Goal: Feedback & Contribution: Leave review/rating

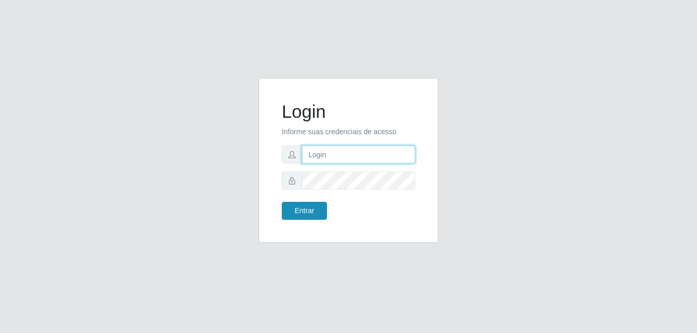
type input "anselmo@B8"
click at [301, 211] on button "Entrar" at bounding box center [304, 211] width 45 height 18
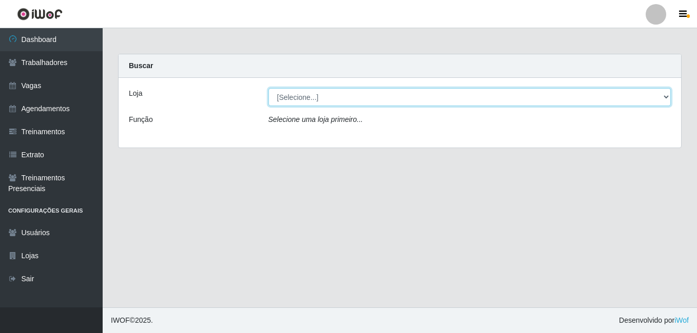
click at [312, 96] on select "[Selecione...] Bemais Supermercados - B8 [PERSON_NAME]" at bounding box center [469, 97] width 403 height 18
select select "413"
click at [268, 88] on select "[Selecione...] Bemais Supermercados - B8 [PERSON_NAME]" at bounding box center [469, 97] width 403 height 18
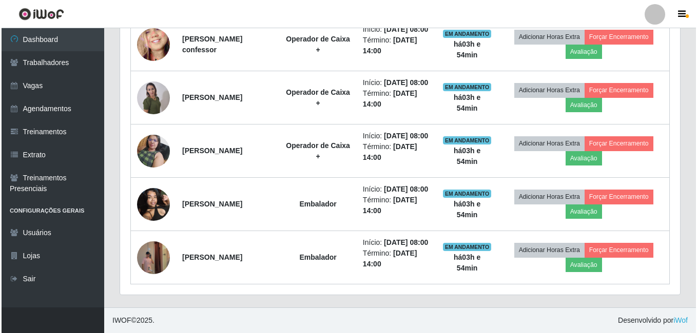
scroll to position [616, 0]
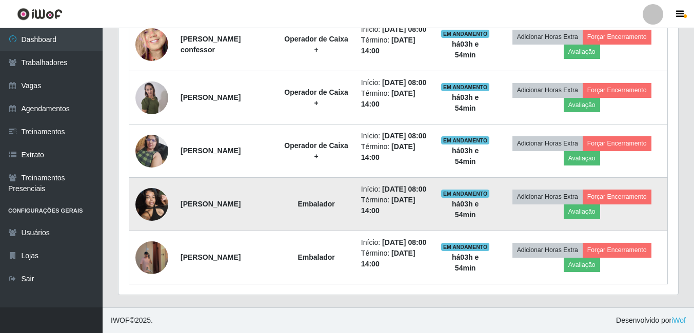
click at [154, 226] on img at bounding box center [151, 205] width 33 height 44
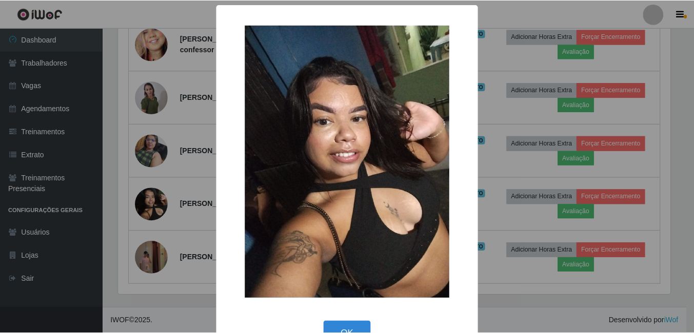
scroll to position [30, 0]
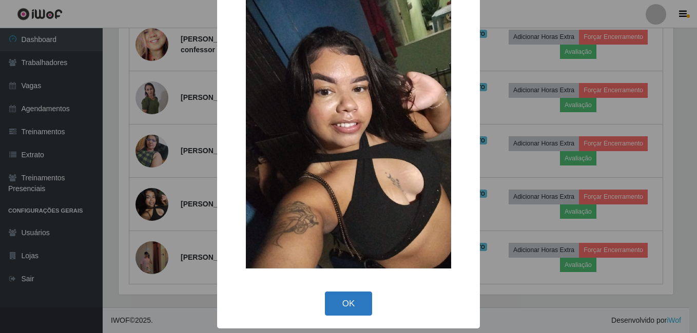
click at [343, 302] on button "OK" at bounding box center [349, 304] width 48 height 24
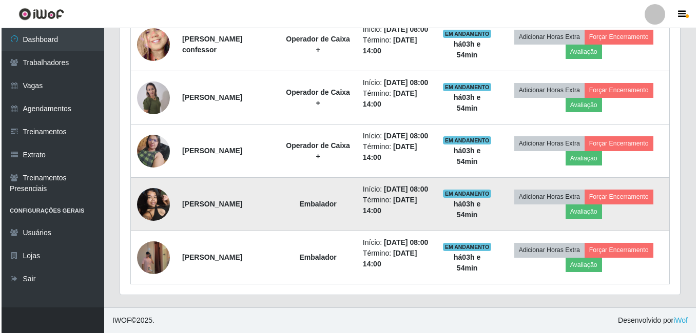
scroll to position [678, 0]
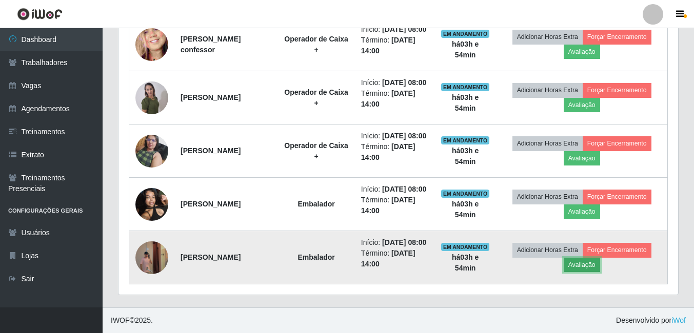
click at [591, 261] on button "Avaliação" at bounding box center [582, 265] width 36 height 14
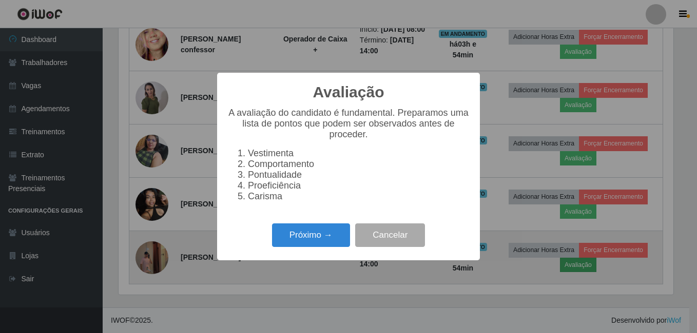
scroll to position [213, 555]
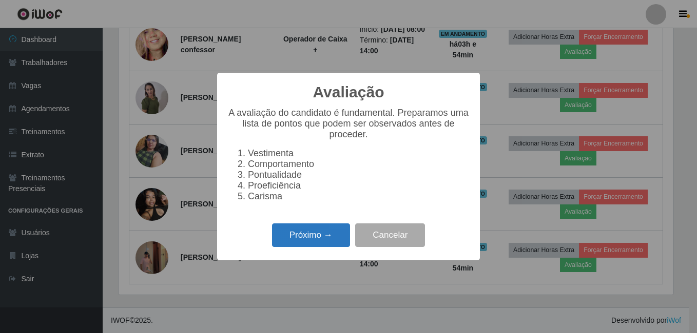
click at [316, 241] on button "Próximo →" at bounding box center [311, 236] width 78 height 24
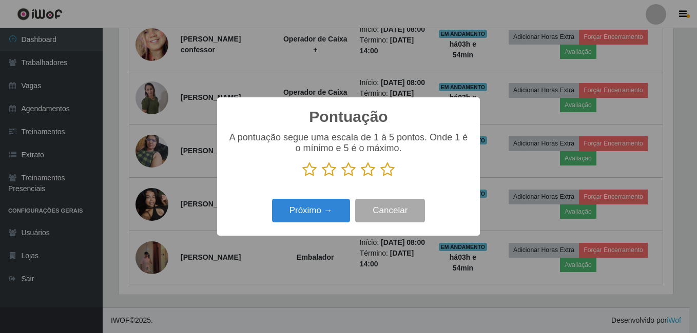
scroll to position [512804, 512462]
click at [367, 171] on icon at bounding box center [368, 169] width 14 height 15
click at [361, 178] on input "radio" at bounding box center [361, 178] width 0 height 0
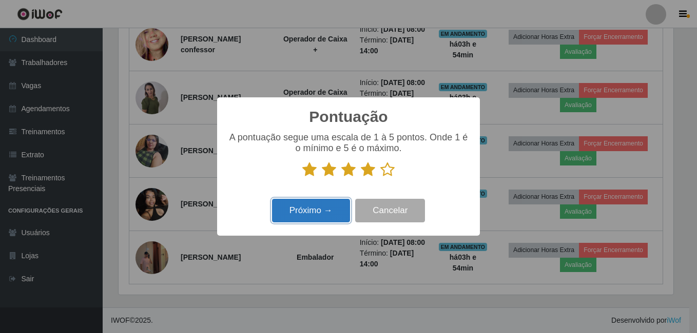
click at [315, 210] on button "Próximo →" at bounding box center [311, 211] width 78 height 24
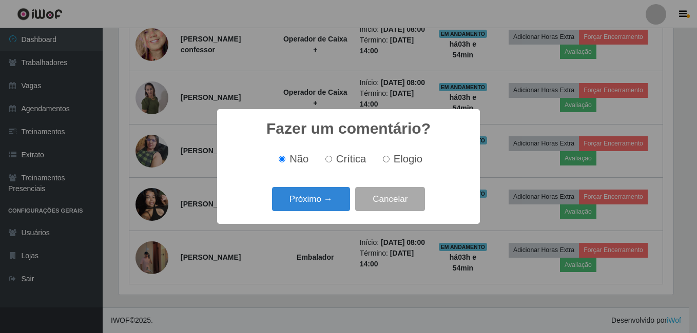
click at [384, 162] on input "Elogio" at bounding box center [386, 159] width 7 height 7
radio input "true"
click at [312, 206] on button "Próximo →" at bounding box center [311, 199] width 78 height 24
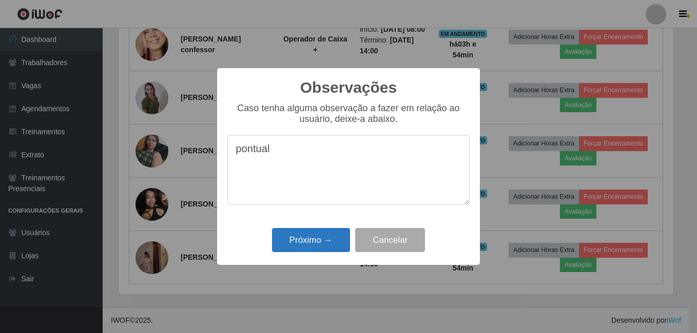
type textarea "pontual"
click at [307, 245] on button "Próximo →" at bounding box center [311, 240] width 78 height 24
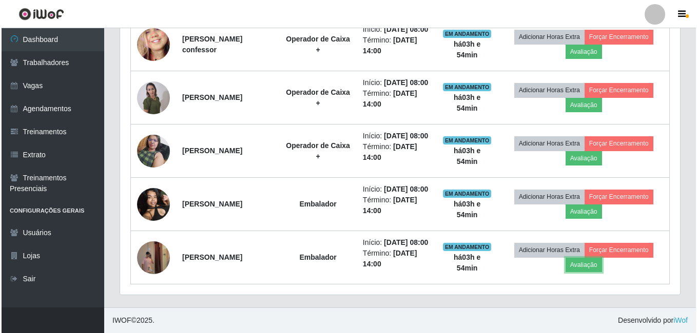
scroll to position [213, 560]
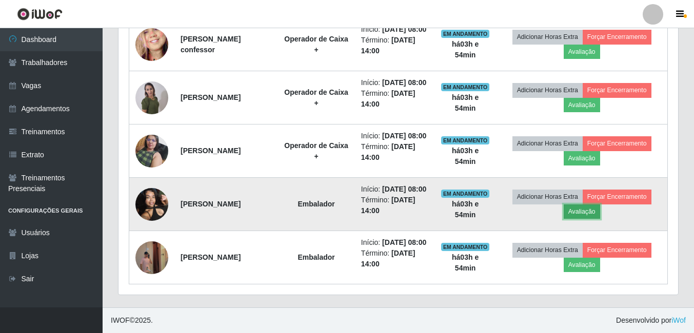
click at [586, 205] on button "Avaliação" at bounding box center [582, 212] width 36 height 14
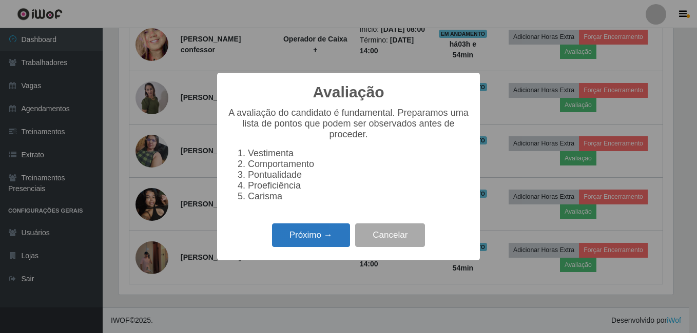
click at [314, 242] on button "Próximo →" at bounding box center [311, 236] width 78 height 24
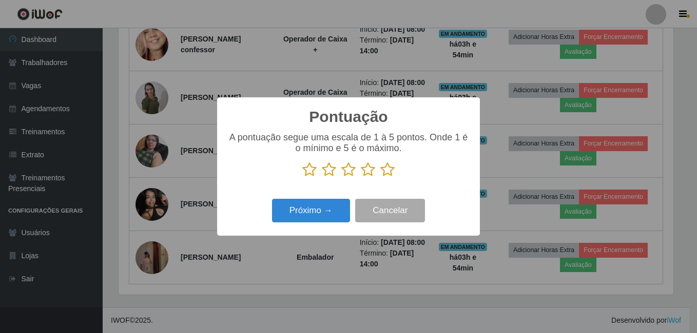
scroll to position [512804, 512462]
click at [371, 172] on icon at bounding box center [368, 169] width 14 height 15
click at [361, 178] on input "radio" at bounding box center [361, 178] width 0 height 0
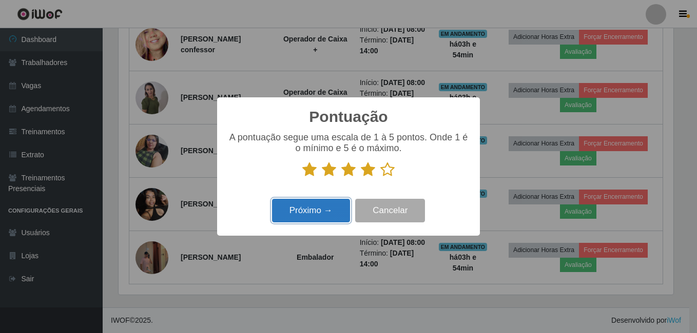
click at [319, 212] on button "Próximo →" at bounding box center [311, 211] width 78 height 24
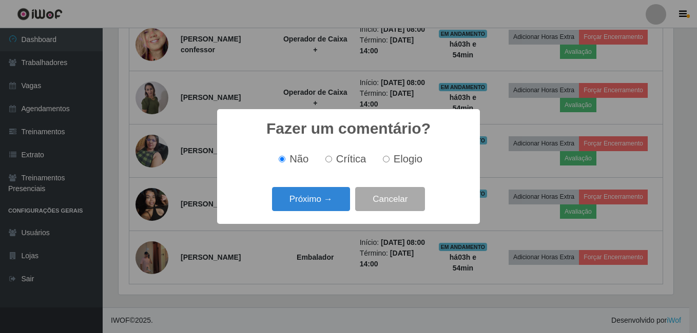
click at [385, 161] on input "Elogio" at bounding box center [386, 159] width 7 height 7
radio input "true"
click at [316, 199] on button "Próximo →" at bounding box center [311, 199] width 78 height 24
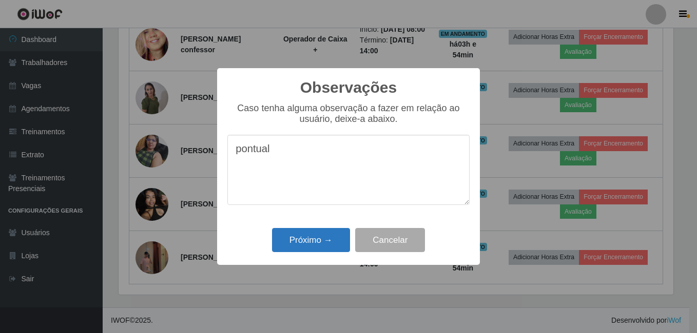
type textarea "pontual"
click at [298, 240] on button "Próximo →" at bounding box center [311, 240] width 78 height 24
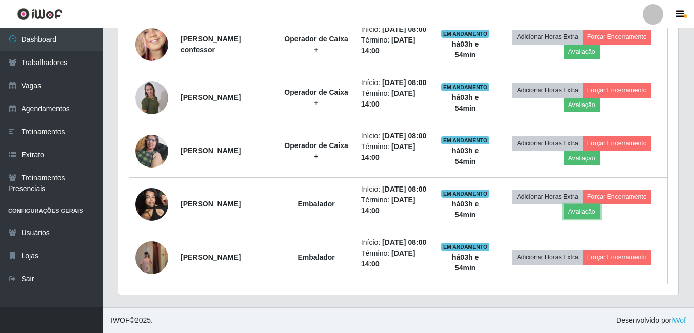
scroll to position [213, 560]
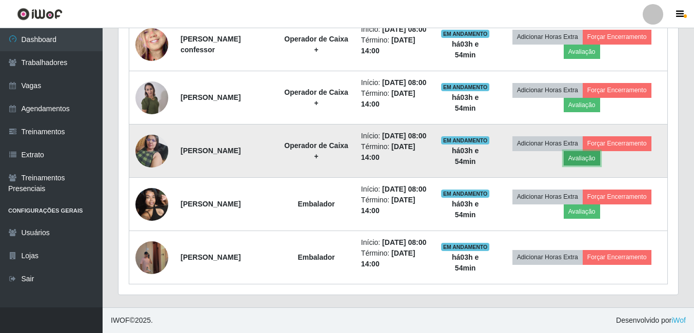
click at [586, 151] on button "Avaliação" at bounding box center [582, 158] width 36 height 14
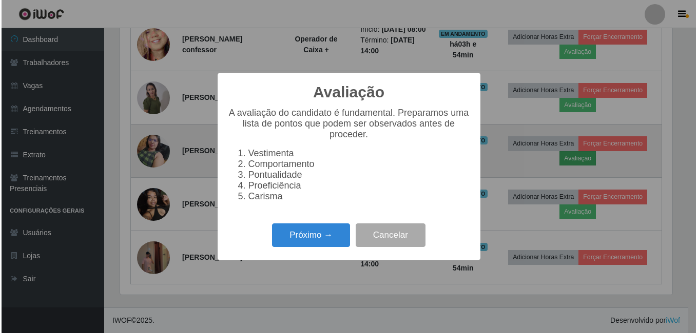
scroll to position [213, 555]
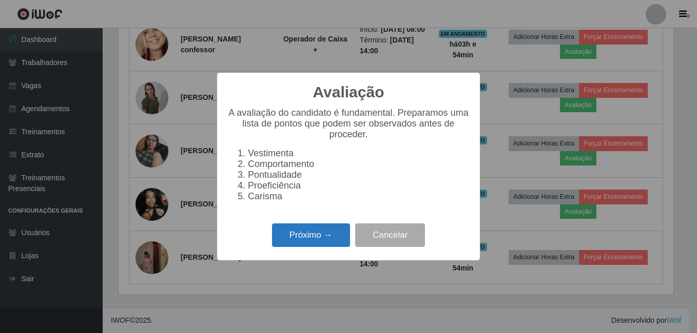
click at [301, 244] on button "Próximo →" at bounding box center [311, 236] width 78 height 24
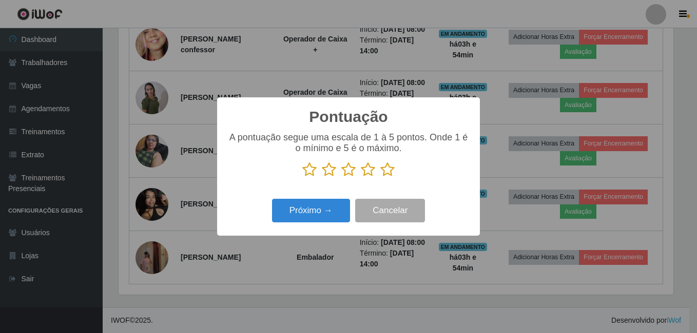
scroll to position [512804, 512462]
click at [365, 173] on icon at bounding box center [368, 169] width 14 height 15
click at [361, 178] on input "radio" at bounding box center [361, 178] width 0 height 0
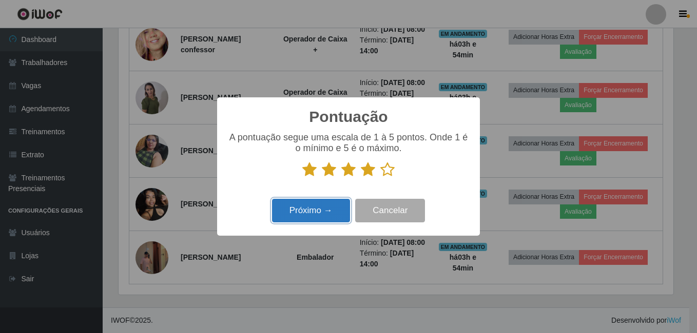
click at [324, 212] on button "Próximo →" at bounding box center [311, 211] width 78 height 24
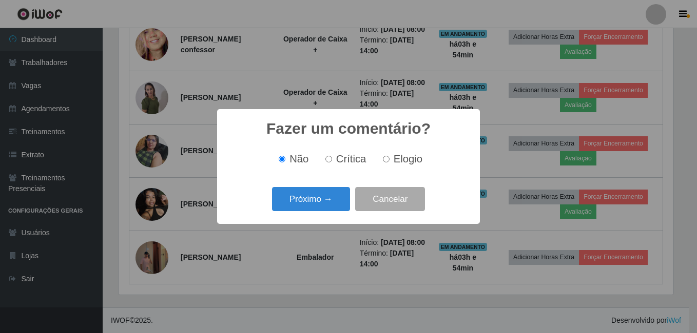
click at [385, 162] on input "Elogio" at bounding box center [386, 159] width 7 height 7
radio input "true"
click at [325, 197] on button "Próximo →" at bounding box center [311, 199] width 78 height 24
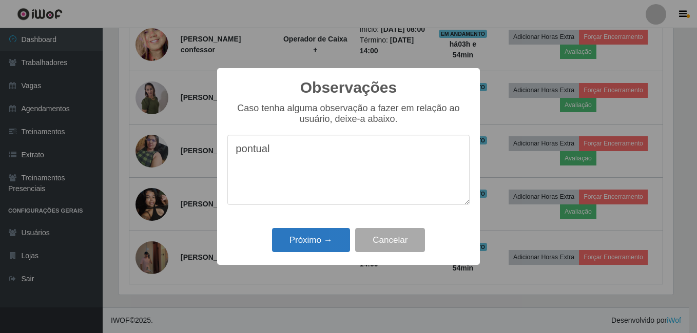
type textarea "pontual"
click at [311, 239] on button "Próximo →" at bounding box center [311, 240] width 78 height 24
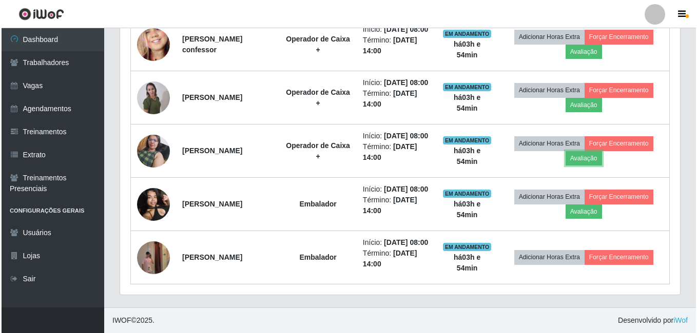
scroll to position [213, 560]
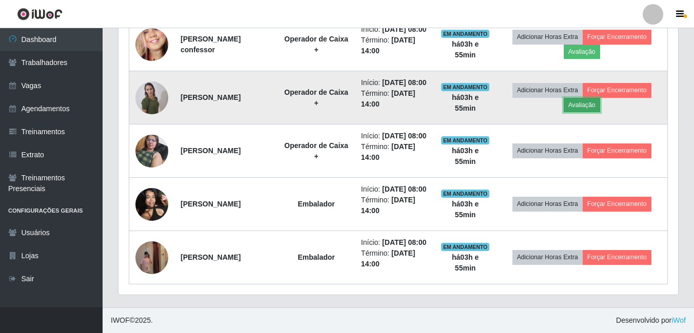
click at [590, 98] on button "Avaliação" at bounding box center [582, 105] width 36 height 14
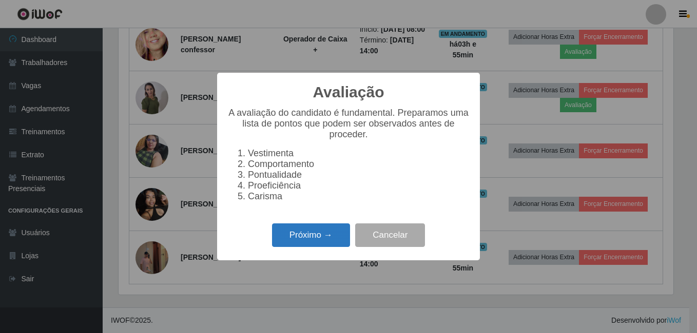
click at [306, 241] on button "Próximo →" at bounding box center [311, 236] width 78 height 24
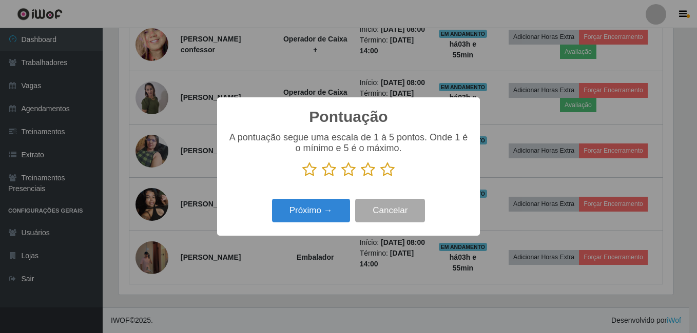
scroll to position [512804, 512462]
click at [364, 170] on icon at bounding box center [368, 169] width 14 height 15
click at [361, 178] on input "radio" at bounding box center [361, 178] width 0 height 0
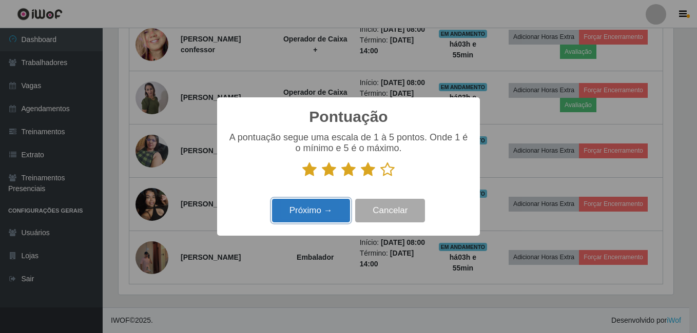
click at [319, 208] on button "Próximo →" at bounding box center [311, 211] width 78 height 24
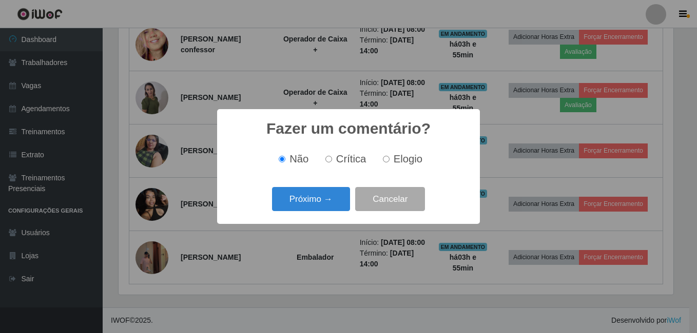
click at [385, 163] on input "Elogio" at bounding box center [386, 159] width 7 height 7
radio input "true"
click at [324, 200] on button "Próximo →" at bounding box center [311, 199] width 78 height 24
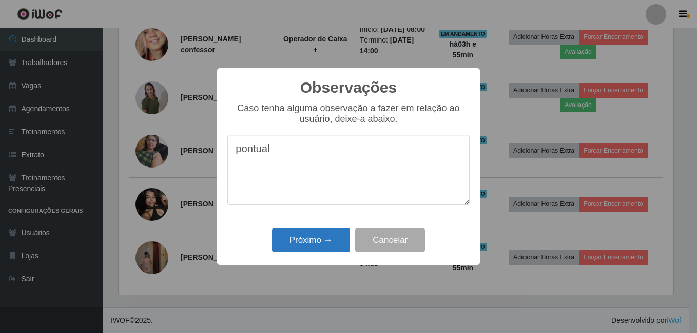
type textarea "pontual"
click at [295, 237] on button "Próximo →" at bounding box center [311, 240] width 78 height 24
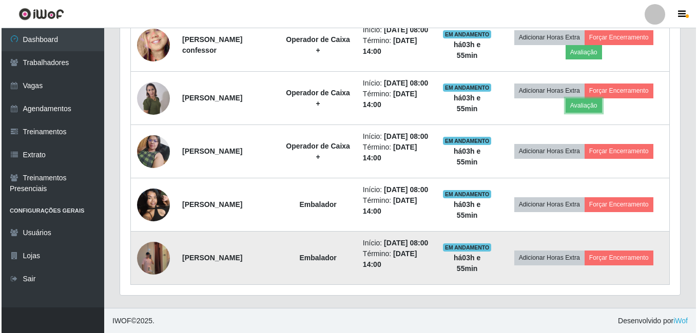
scroll to position [524, 0]
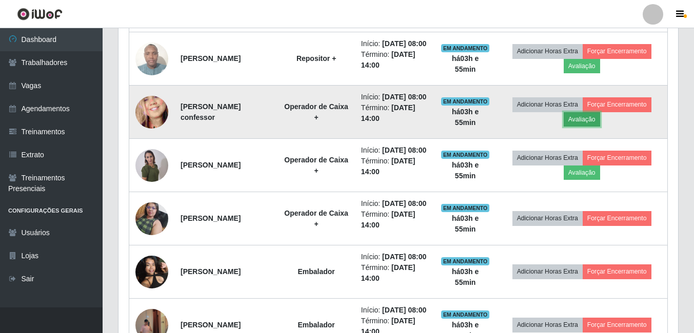
click at [583, 127] on button "Avaliação" at bounding box center [582, 119] width 36 height 14
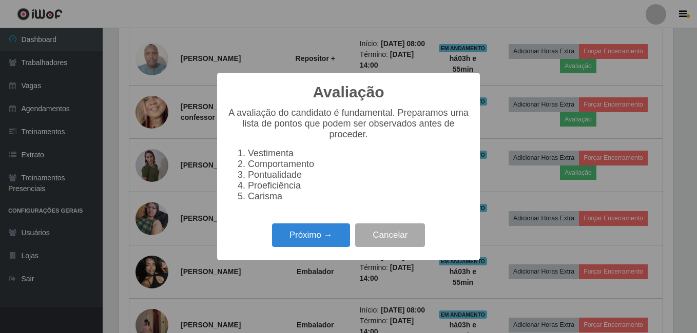
scroll to position [213, 555]
click at [301, 242] on button "Próximo →" at bounding box center [311, 236] width 78 height 24
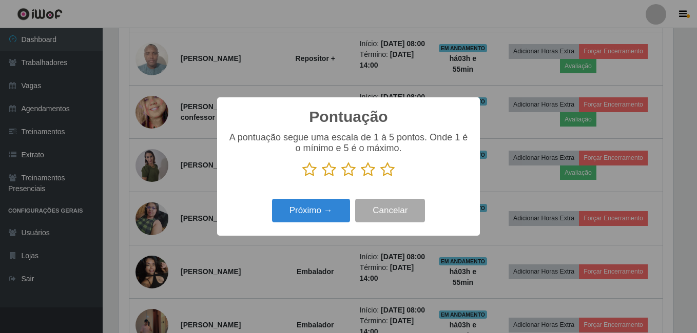
scroll to position [512804, 512462]
click at [367, 170] on icon at bounding box center [368, 169] width 14 height 15
click at [361, 178] on input "radio" at bounding box center [361, 178] width 0 height 0
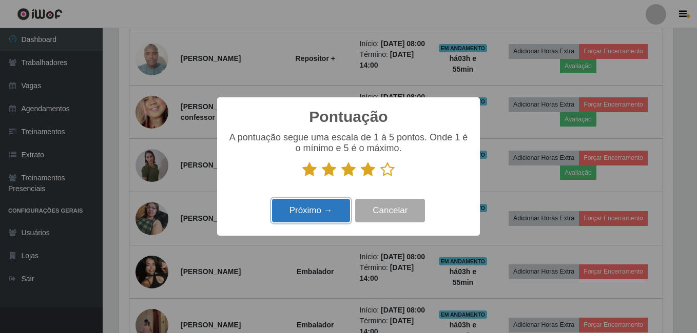
click at [315, 207] on button "Próximo →" at bounding box center [311, 211] width 78 height 24
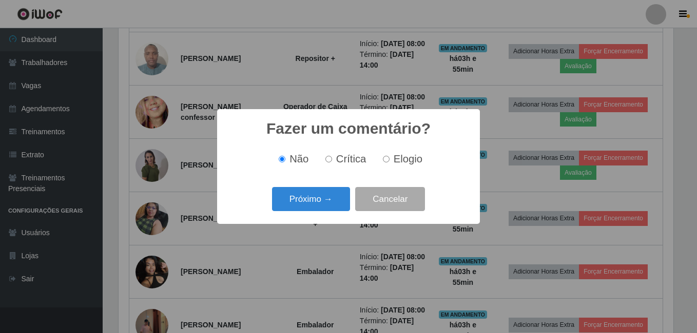
click at [387, 162] on input "Elogio" at bounding box center [386, 159] width 7 height 7
radio input "true"
click at [316, 196] on button "Próximo →" at bounding box center [311, 199] width 78 height 24
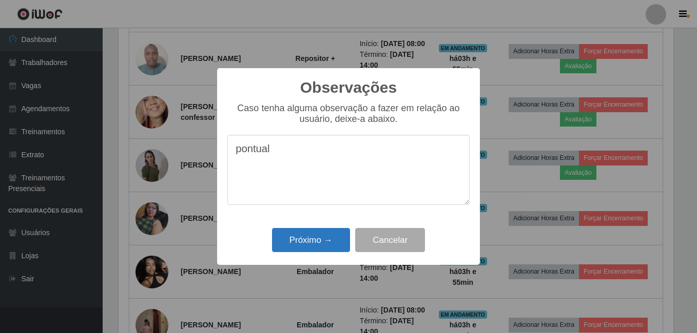
type textarea "pontual"
click at [314, 243] on button "Próximo →" at bounding box center [311, 240] width 78 height 24
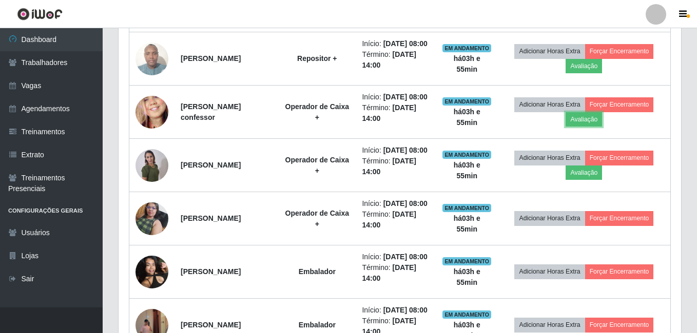
scroll to position [213, 560]
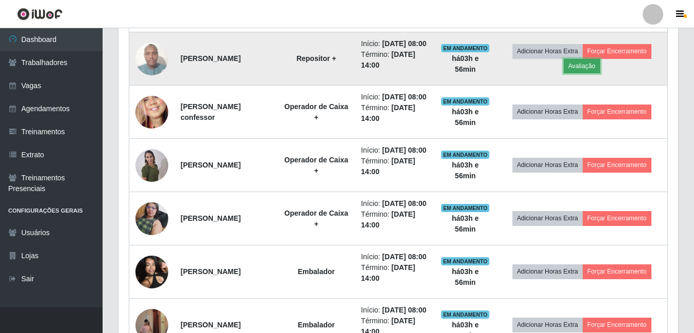
click at [584, 73] on button "Avaliação" at bounding box center [582, 66] width 36 height 14
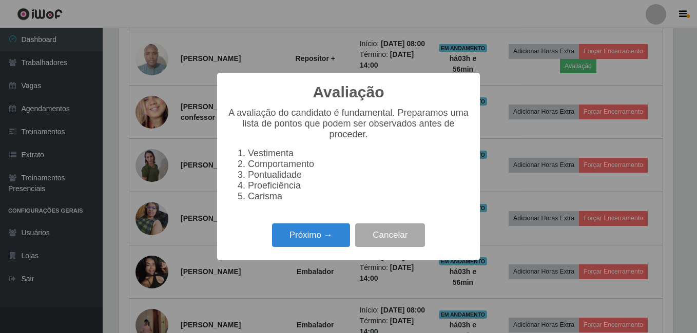
scroll to position [213, 555]
click at [319, 241] on button "Próximo →" at bounding box center [311, 236] width 78 height 24
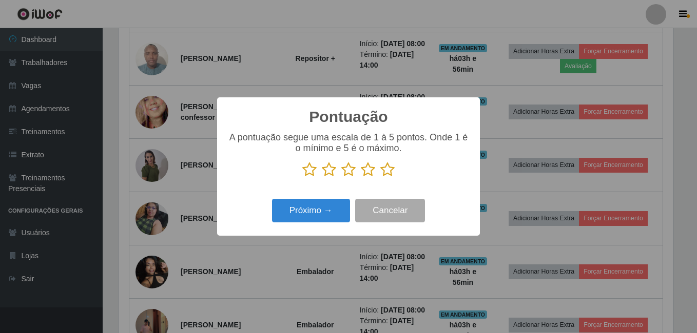
scroll to position [512804, 512462]
click at [388, 171] on icon at bounding box center [387, 169] width 14 height 15
click at [380, 178] on input "radio" at bounding box center [380, 178] width 0 height 0
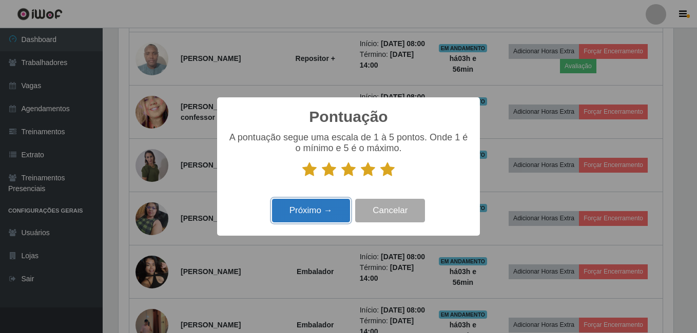
click at [317, 213] on button "Próximo →" at bounding box center [311, 211] width 78 height 24
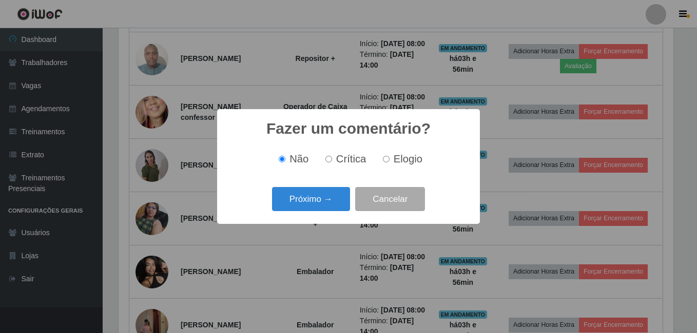
click at [389, 158] on label "Elogio" at bounding box center [401, 159] width 44 height 12
click at [389, 158] on input "Elogio" at bounding box center [386, 159] width 7 height 7
radio input "true"
click at [322, 197] on button "Próximo →" at bounding box center [311, 199] width 78 height 24
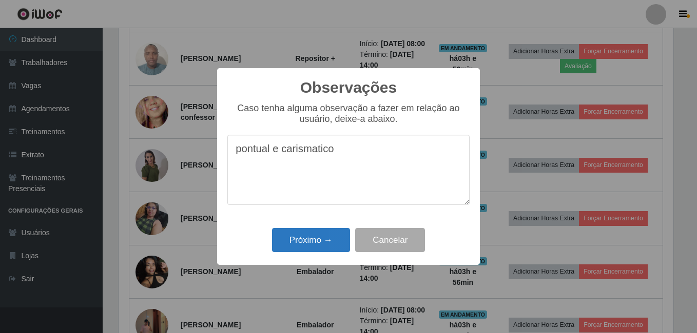
type textarea "pontual e carismatico"
click at [313, 242] on button "Próximo →" at bounding box center [311, 240] width 78 height 24
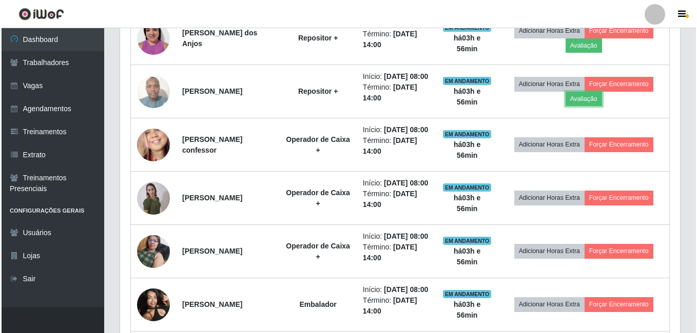
scroll to position [370, 0]
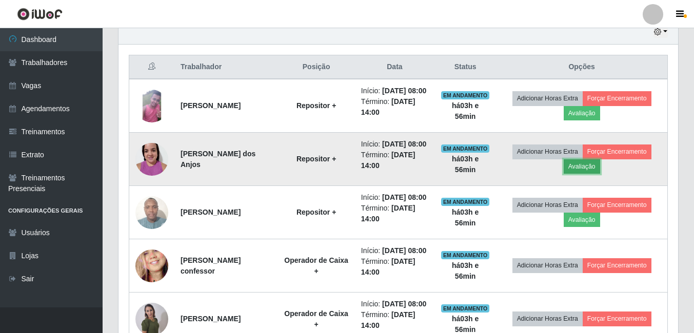
click at [583, 174] on button "Avaliação" at bounding box center [582, 167] width 36 height 14
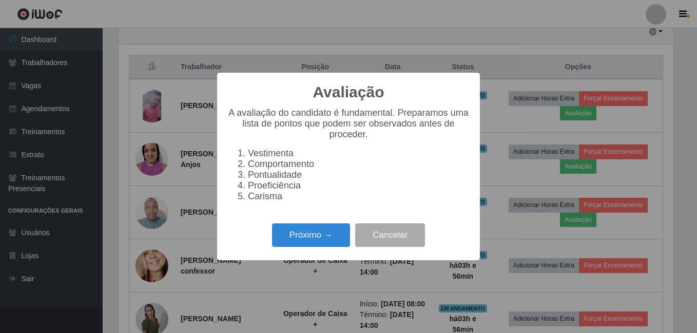
scroll to position [213, 555]
click at [313, 239] on button "Próximo →" at bounding box center [311, 236] width 78 height 24
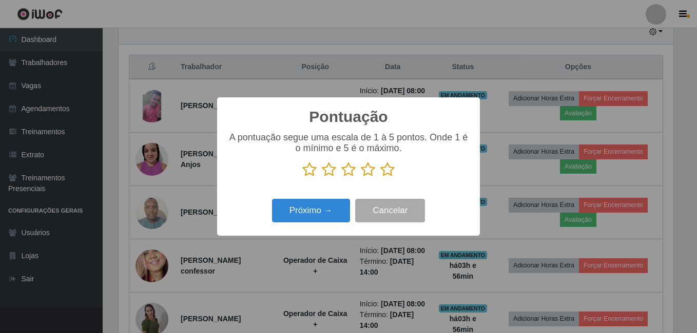
scroll to position [512804, 512462]
click at [347, 173] on icon at bounding box center [348, 169] width 14 height 15
click at [341, 178] on input "radio" at bounding box center [341, 178] width 0 height 0
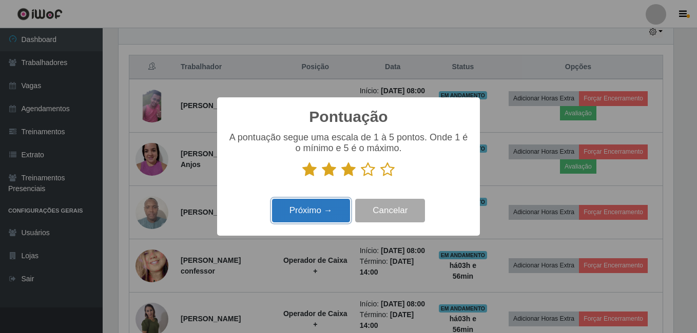
click at [333, 213] on button "Próximo →" at bounding box center [311, 211] width 78 height 24
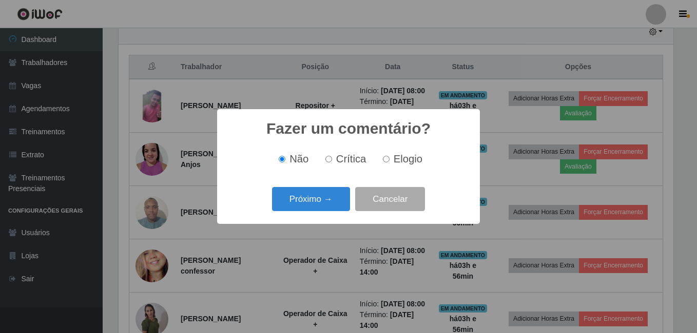
click at [385, 161] on input "Elogio" at bounding box center [386, 159] width 7 height 7
radio input "true"
click at [326, 195] on button "Próximo →" at bounding box center [311, 199] width 78 height 24
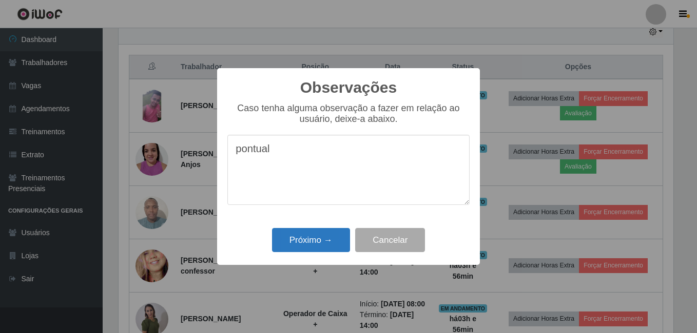
type textarea "pontual"
click at [305, 241] on button "Próximo →" at bounding box center [311, 240] width 78 height 24
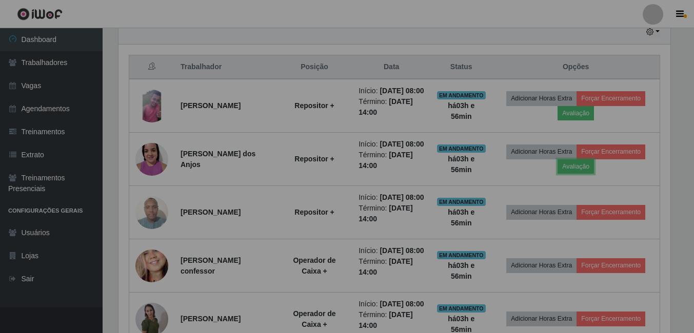
scroll to position [213, 560]
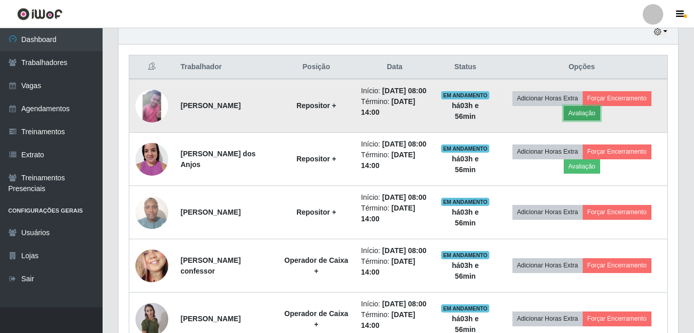
click at [597, 117] on button "Avaliação" at bounding box center [582, 113] width 36 height 14
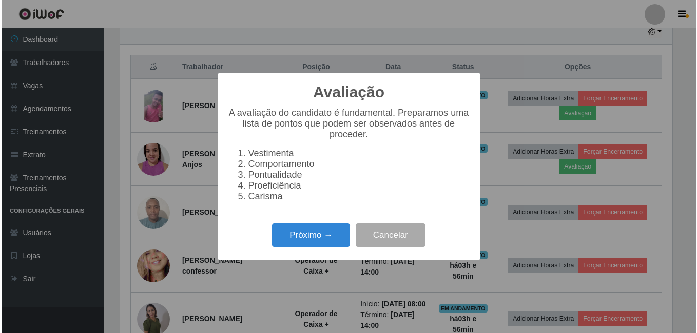
scroll to position [213, 555]
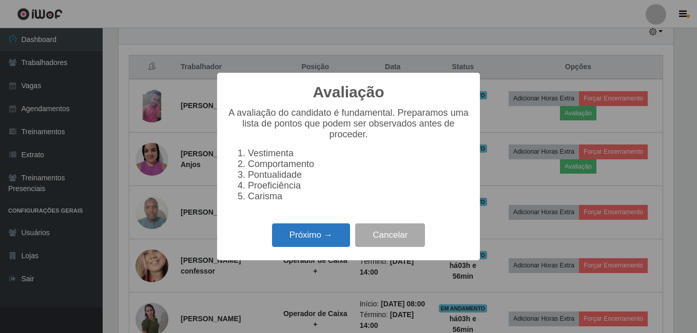
click at [317, 242] on button "Próximo →" at bounding box center [311, 236] width 78 height 24
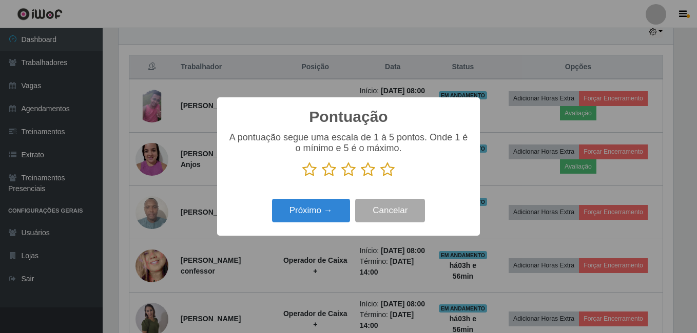
scroll to position [512804, 512462]
click at [368, 170] on icon at bounding box center [368, 169] width 14 height 15
click at [361, 178] on input "radio" at bounding box center [361, 178] width 0 height 0
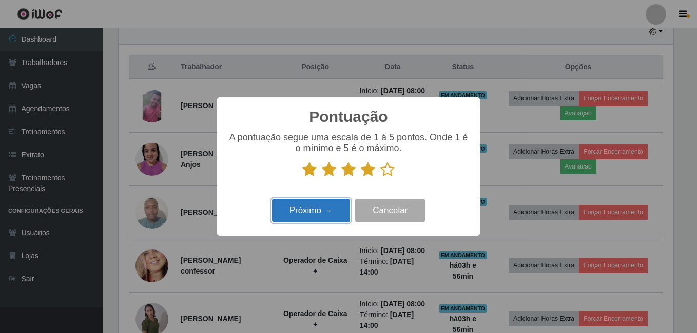
click at [308, 209] on button "Próximo →" at bounding box center [311, 211] width 78 height 24
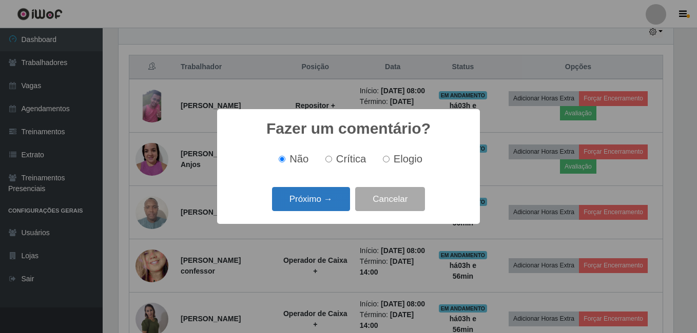
drag, startPoint x: 386, startPoint y: 159, endPoint x: 327, endPoint y: 197, distance: 69.7
click at [385, 160] on input "Elogio" at bounding box center [386, 159] width 7 height 7
radio input "true"
click at [317, 200] on button "Próximo →" at bounding box center [311, 199] width 78 height 24
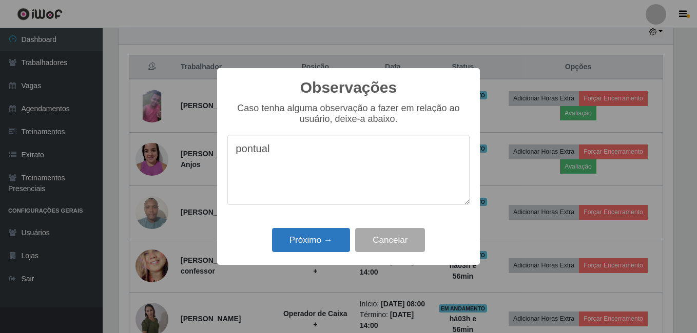
type textarea "pontual"
click at [321, 238] on button "Próximo →" at bounding box center [311, 240] width 78 height 24
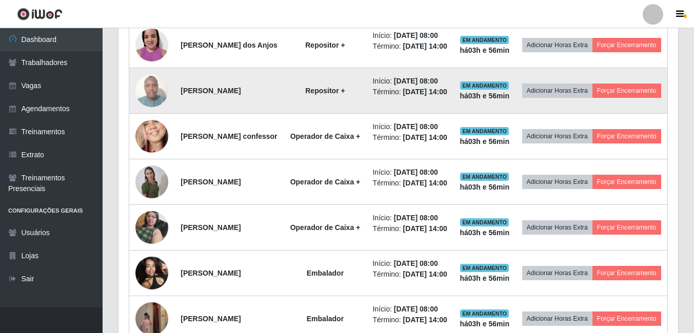
scroll to position [319, 0]
